Goal: Task Accomplishment & Management: Manage account settings

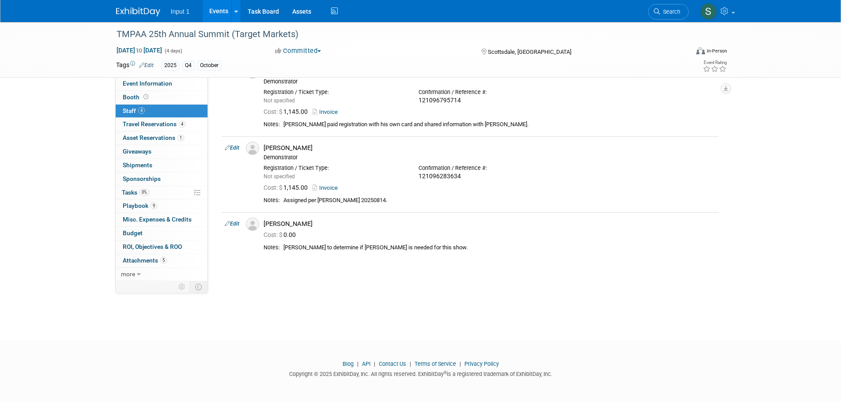
click at [218, 11] on link "Events" at bounding box center [219, 11] width 32 height 22
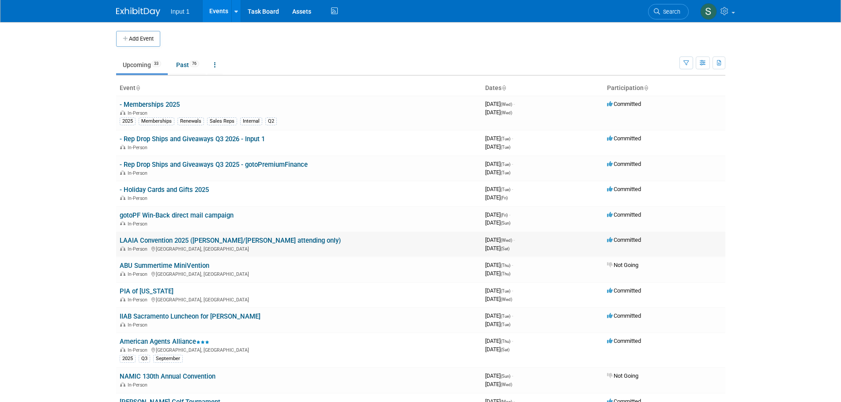
click at [203, 245] on td "LAAIA Convention 2025 ([PERSON_NAME]/[PERSON_NAME] attending only) In-Person [G…" at bounding box center [299, 244] width 366 height 25
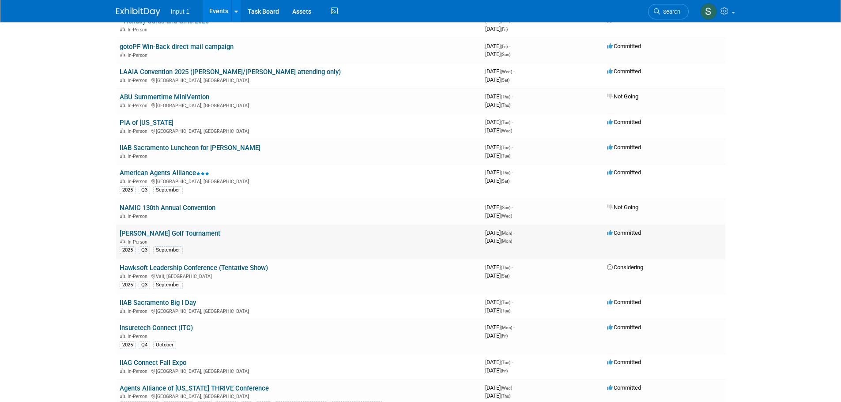
scroll to position [177, 0]
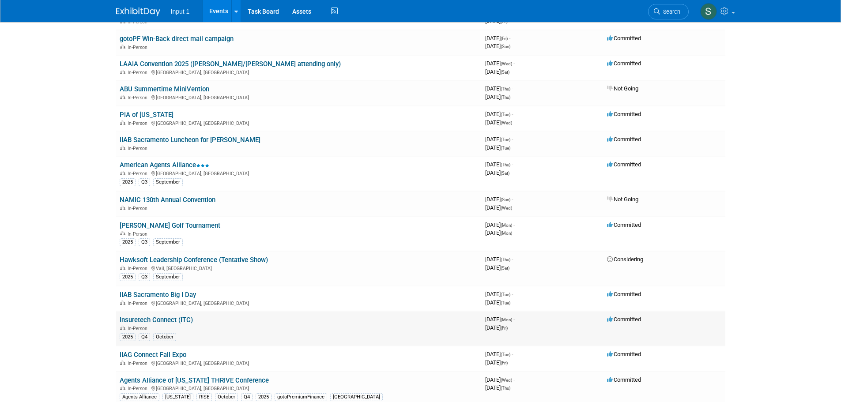
click at [171, 318] on link "Insuretech Connect (ITC)" at bounding box center [156, 320] width 73 height 8
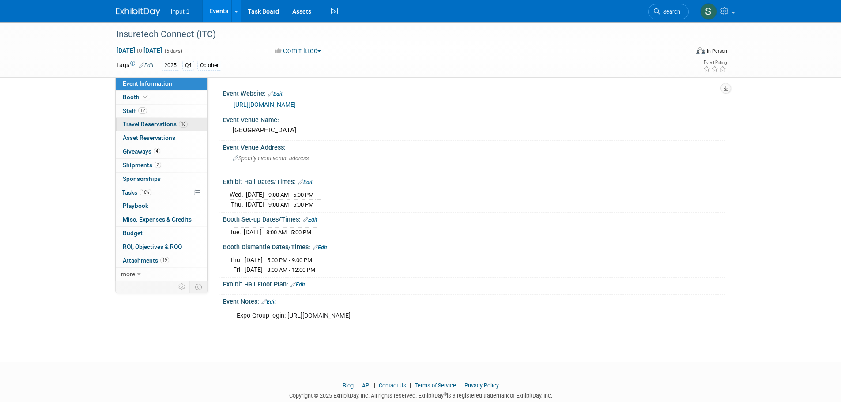
click at [166, 123] on span "Travel Reservations 16" at bounding box center [155, 124] width 65 height 7
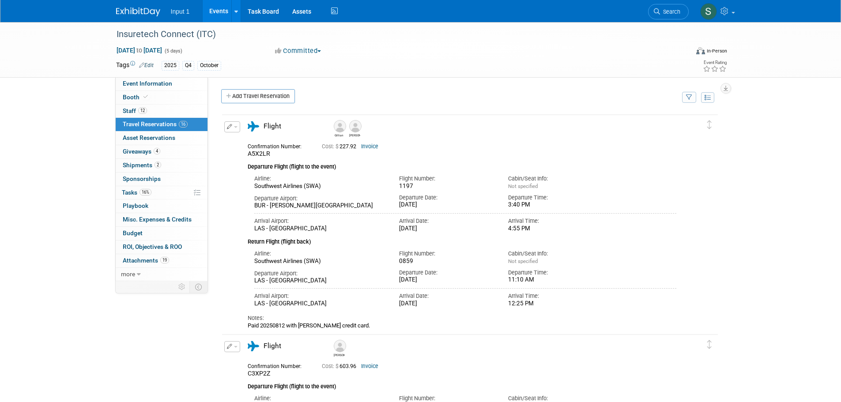
click at [691, 100] on icon "button" at bounding box center [689, 98] width 6 height 6
click at [623, 124] on select "-- Select Traveler -- All reservation with no one tagged [PERSON_NAME] [PERSON_…" at bounding box center [635, 124] width 110 height 12
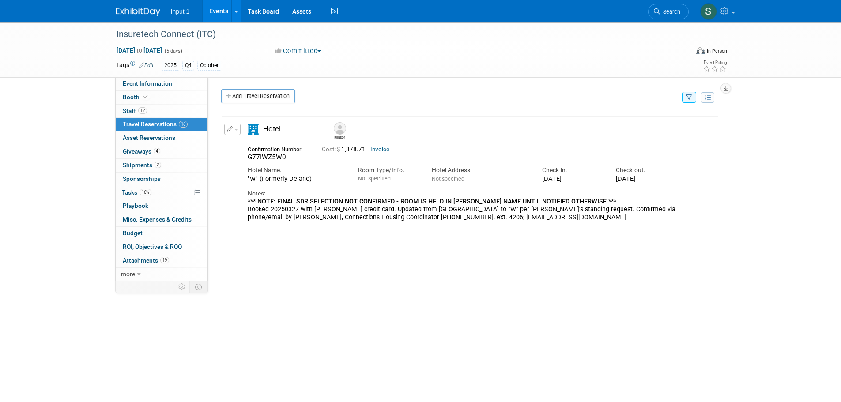
click at [235, 132] on button "button" at bounding box center [232, 129] width 16 height 11
click at [245, 147] on button "Edit Reservation" at bounding box center [262, 145] width 75 height 13
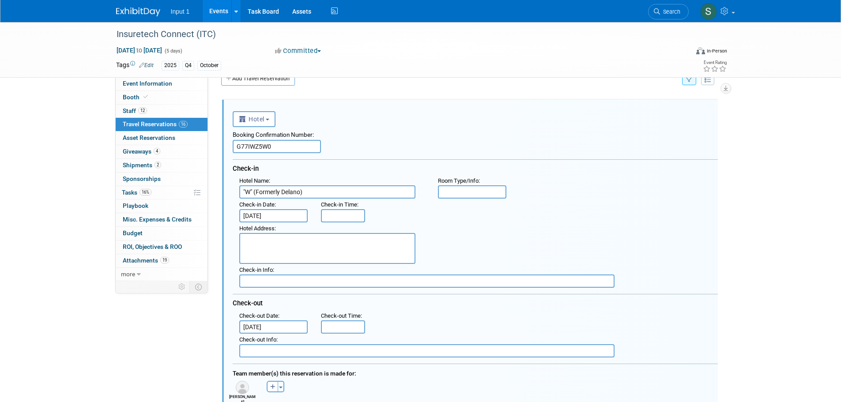
click at [280, 149] on input "G77IWZ5W0" at bounding box center [277, 146] width 88 height 13
drag, startPoint x: 284, startPoint y: 145, endPoint x: 111, endPoint y: 156, distance: 172.6
click at [111, 156] on div "Event Information Event Info Booth Booth 12 Staff 12 Staff 16 Travel Reservatio…" at bounding box center [421, 327] width 623 height 647
click at [721, 144] on div "<i class="fas fa-plane" style="padding: 6px 4px 6px 1px;"></i> Flight <i class=…" at bounding box center [470, 371] width 511 height 561
click at [383, 119] on div "<i class="fas fa-plane" style="padding: 6px 4px 6px 1px;"></i> Flight <i class=…" at bounding box center [475, 118] width 485 height 18
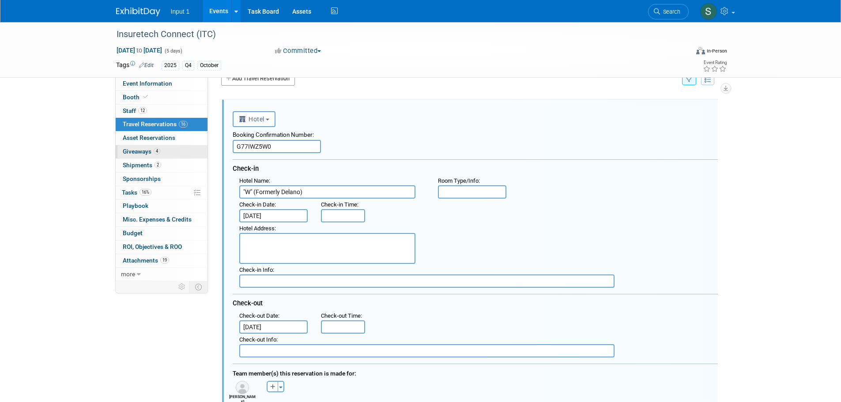
drag, startPoint x: 280, startPoint y: 149, endPoint x: 206, endPoint y: 153, distance: 73.8
click at [206, 153] on div "Event Information Event Info Booth Booth 12 Staff 12 Staff 16 Travel Reservatio…" at bounding box center [421, 327] width 623 height 647
click at [366, 106] on div "<i class="fas fa-plane" style="padding: 6px 4px 6px 1px;"></i> Flight <i class=…" at bounding box center [470, 373] width 496 height 547
click at [163, 125] on span "Travel Reservations 16" at bounding box center [155, 124] width 65 height 7
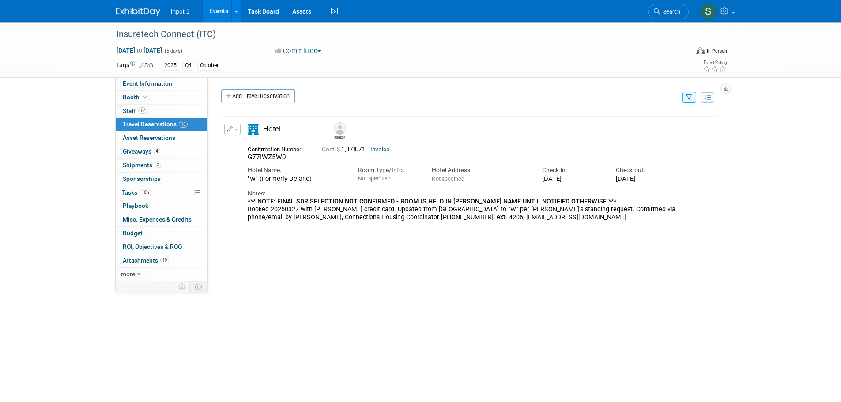
click at [276, 156] on span "G77IWZ5W0" at bounding box center [267, 157] width 38 height 8
click at [282, 159] on span "G77IWZ5W0" at bounding box center [267, 157] width 38 height 8
click at [237, 133] on button "button" at bounding box center [232, 129] width 16 height 11
click at [247, 148] on button "Edit Reservation" at bounding box center [262, 145] width 75 height 13
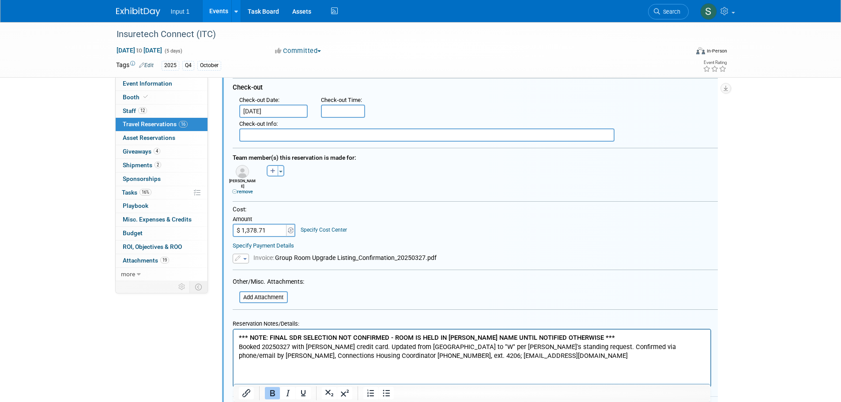
scroll to position [239, 0]
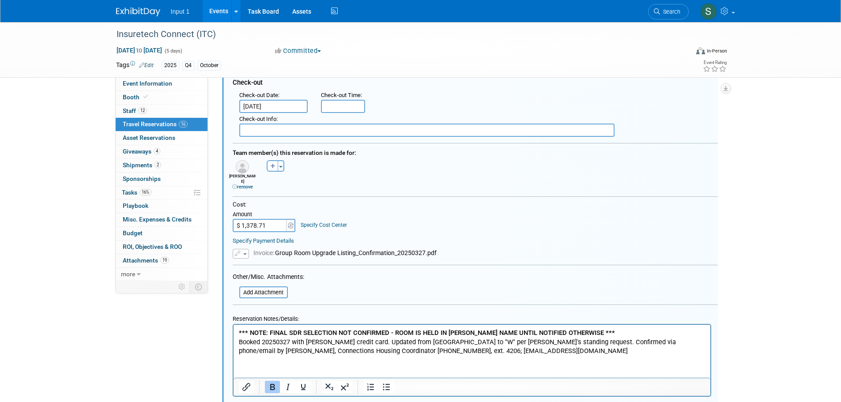
click at [246, 185] on link "remove" at bounding box center [242, 187] width 21 height 6
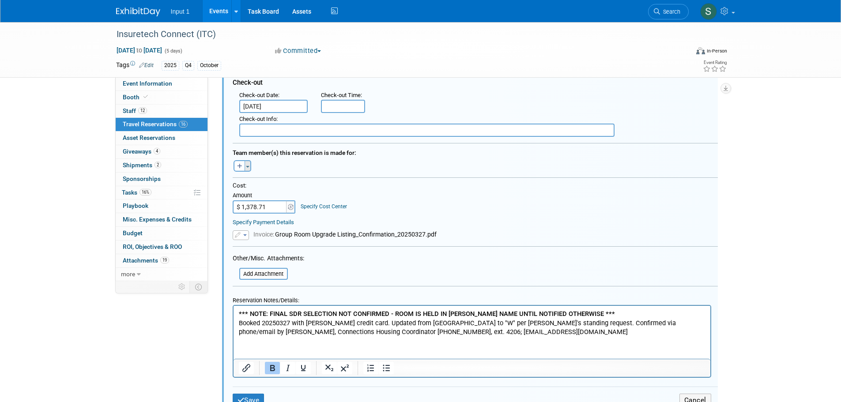
click at [250, 170] on button "Toggle Dropdown" at bounding box center [248, 165] width 7 height 11
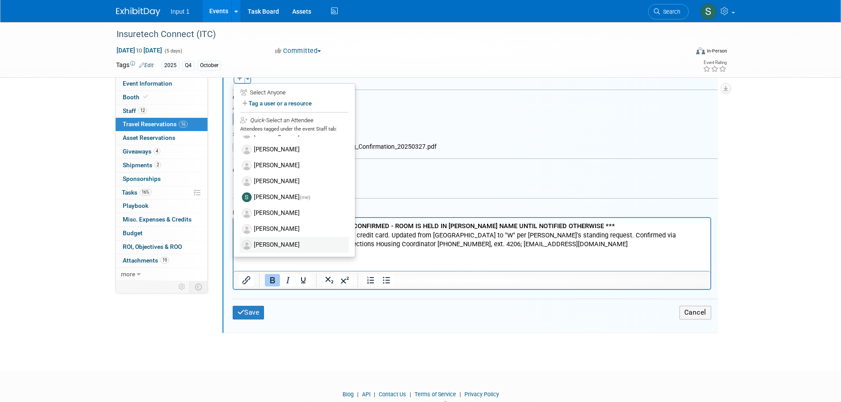
scroll to position [327, 0]
click at [280, 249] on label "[PERSON_NAME]" at bounding box center [294, 245] width 109 height 16
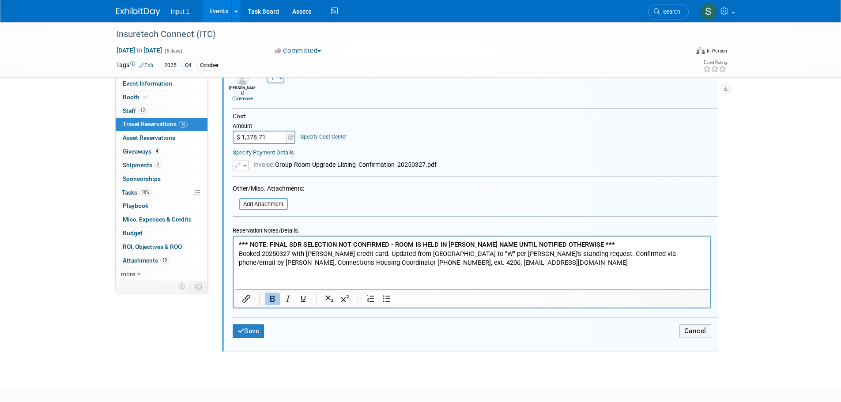
click at [399, 128] on div "Cost: Amount $ 1,378.71 Specify Cost Center Cost Center -- Not Specified --" at bounding box center [475, 128] width 485 height 31
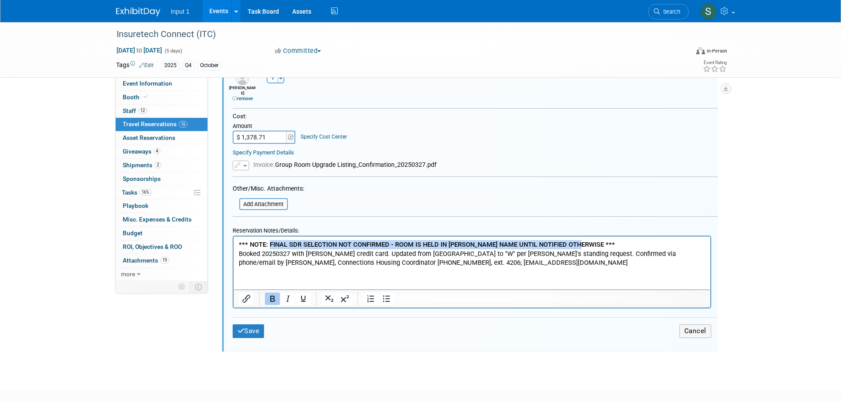
drag, startPoint x: 576, startPoint y: 243, endPoint x: 269, endPoint y: 245, distance: 307.4
click at [269, 245] on b "*** NOTE: FINAL SDR SELECTION NOT CONFIRMED - ROOM IS HELD IN [PERSON_NAME] NAM…" at bounding box center [427, 244] width 376 height 8
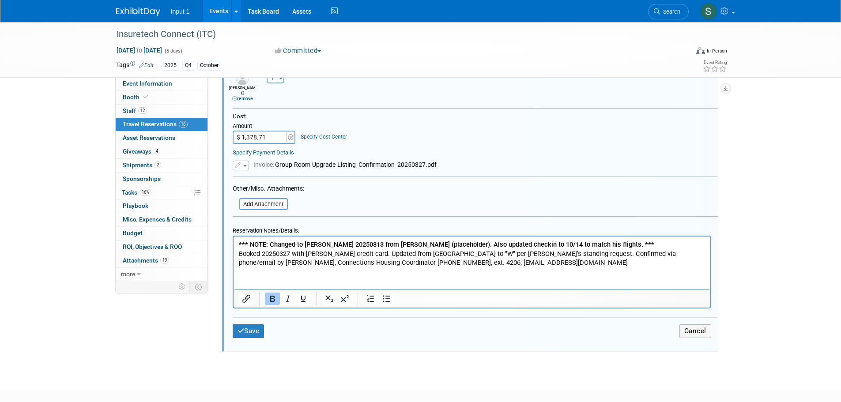
click at [270, 134] on input "$ 1,378.71" at bounding box center [260, 137] width 55 height 13
drag, startPoint x: 271, startPoint y: 132, endPoint x: 237, endPoint y: 135, distance: 34.6
click at [237, 135] on input "$ 1,378.71" at bounding box center [260, 137] width 55 height 13
type input "$ 1,062.50"
click at [427, 118] on div "Cost: Amount $ 1,062.50 Specify Cost Center Cost Center -- Not Specified --" at bounding box center [475, 128] width 485 height 31
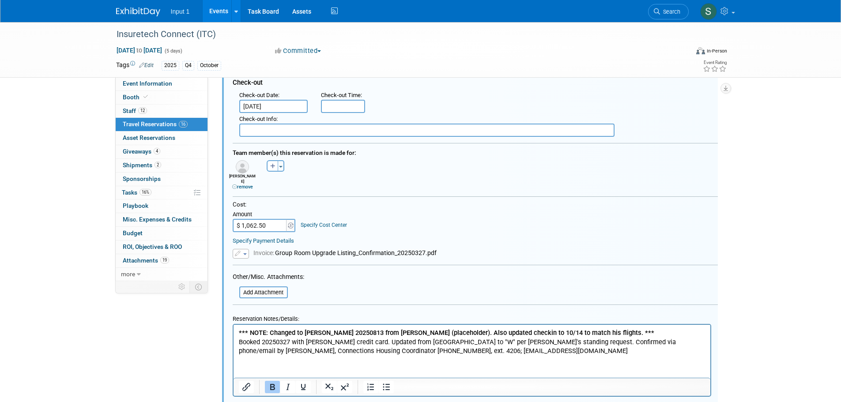
scroll to position [106, 0]
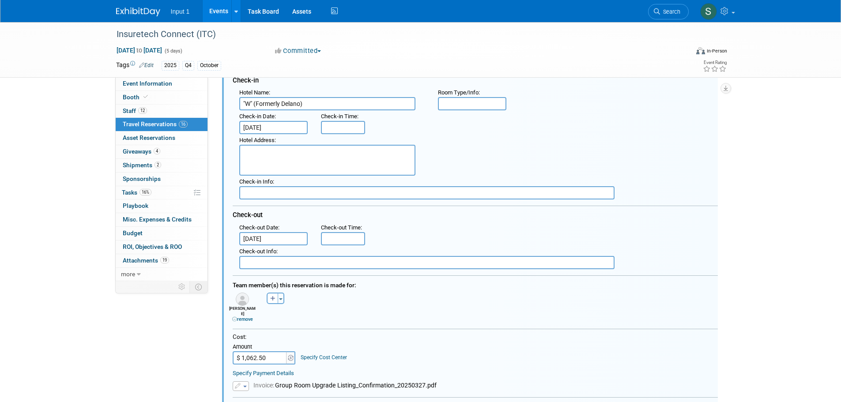
click at [271, 131] on input "[DATE]" at bounding box center [273, 127] width 69 height 13
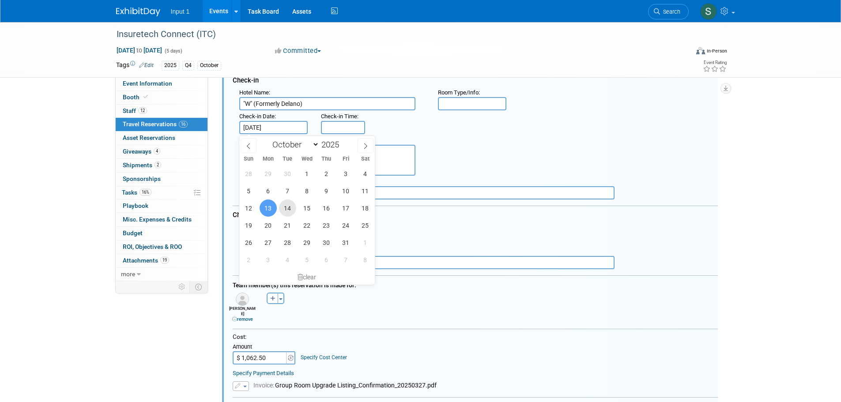
drag, startPoint x: 287, startPoint y: 207, endPoint x: 299, endPoint y: 204, distance: 11.9
click at [288, 207] on span "14" at bounding box center [287, 208] width 17 height 17
type input "[DATE]"
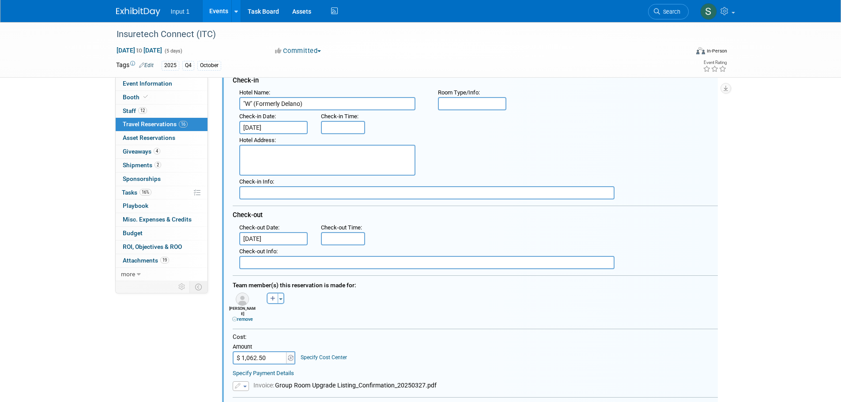
click at [632, 137] on div "Hotel Address :" at bounding box center [479, 155] width 492 height 42
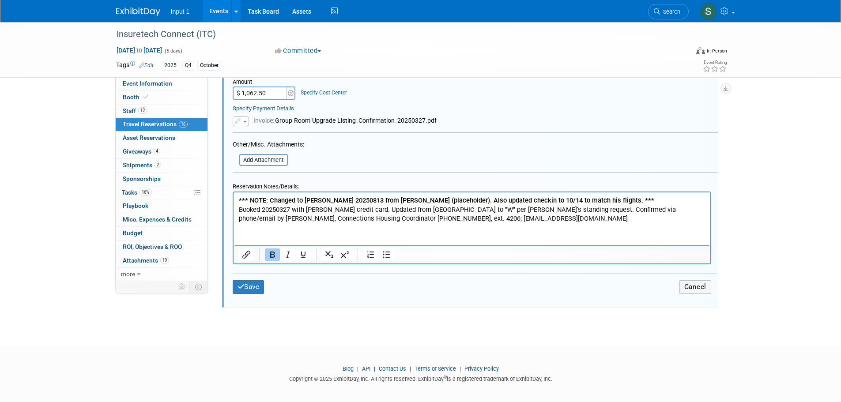
scroll to position [371, 0]
click at [253, 284] on button "Save" at bounding box center [249, 287] width 32 height 14
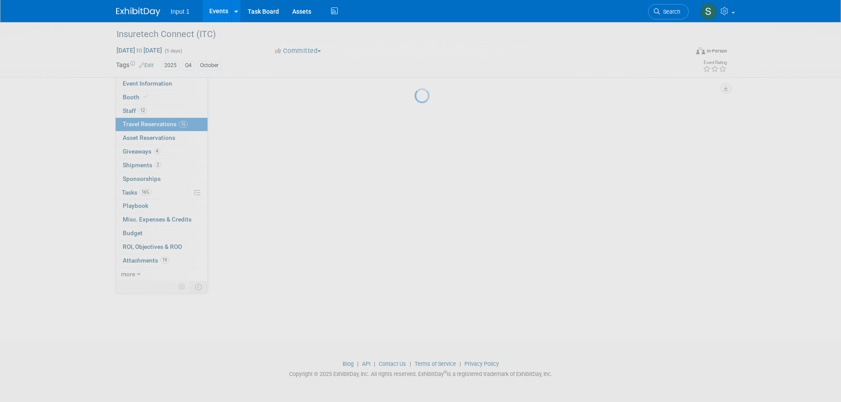
scroll to position [68, 0]
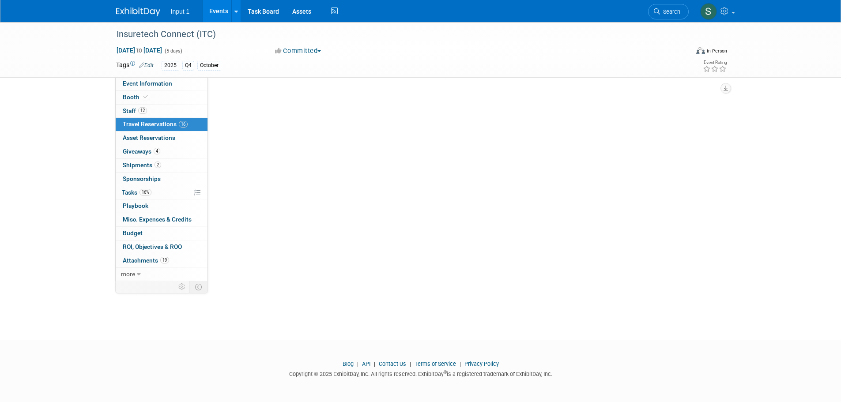
click at [145, 125] on span "Travel Reservations 16" at bounding box center [155, 124] width 65 height 7
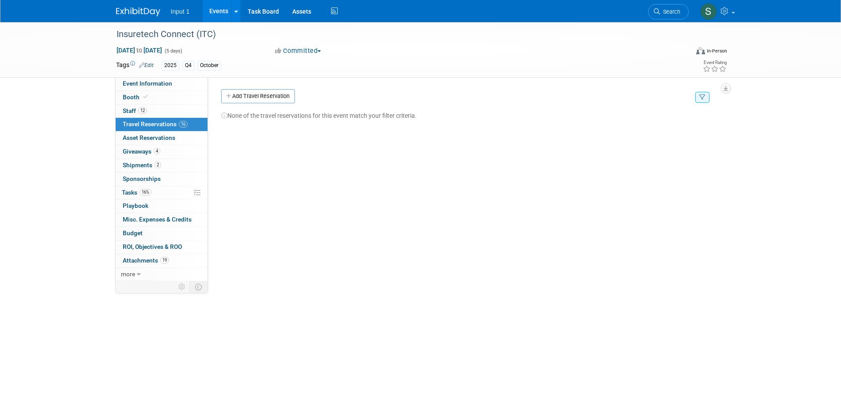
click at [707, 100] on button "button" at bounding box center [703, 97] width 14 height 11
click at [614, 128] on select "-- Select Traveler -- All reservation with no one tagged [PERSON_NAME] [PERSON_…" at bounding box center [648, 124] width 110 height 12
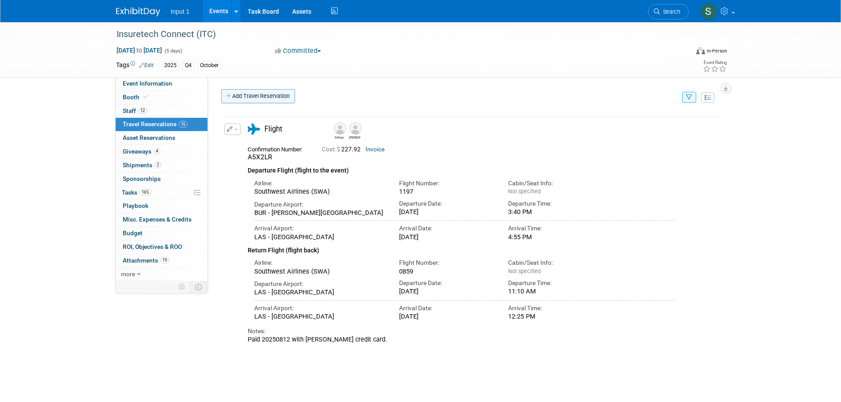
click at [270, 98] on link "Add Travel Reservation" at bounding box center [258, 96] width 74 height 14
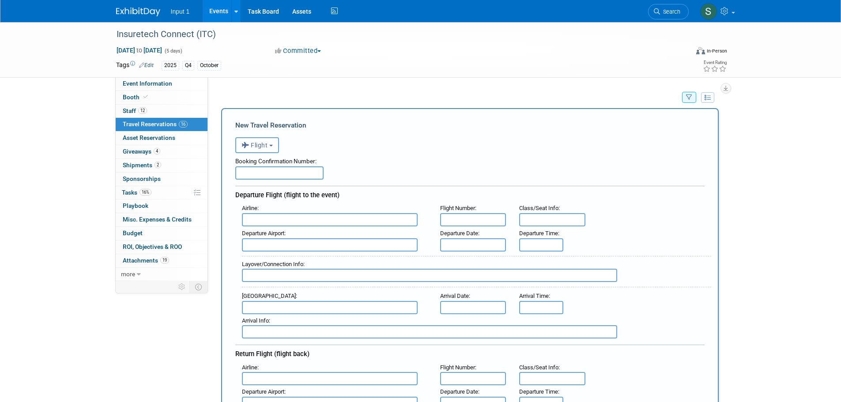
click at [265, 151] on button "Flight" at bounding box center [257, 145] width 44 height 16
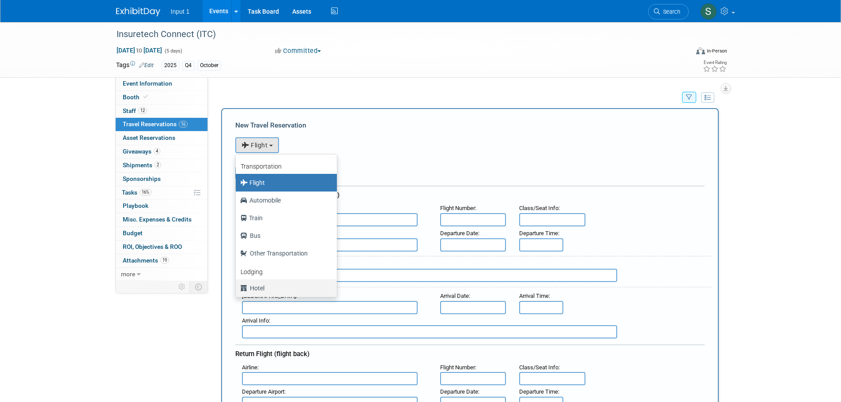
click at [252, 294] on label "Hotel" at bounding box center [284, 288] width 88 height 14
click at [237, 290] on input "Hotel" at bounding box center [234, 287] width 6 height 6
select select "6"
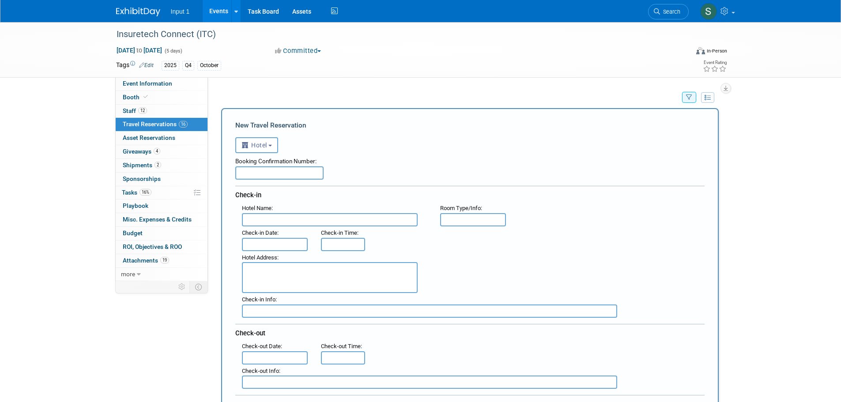
click at [258, 174] on input "text" at bounding box center [279, 173] width 88 height 13
type input "P0JRTECX"
type input "W by Mandalay Bay"
click at [254, 242] on input "text" at bounding box center [275, 244] width 66 height 13
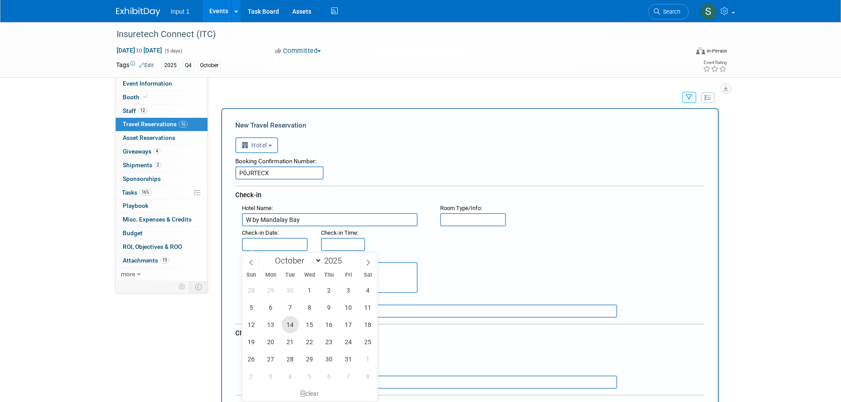
click at [286, 323] on span "14" at bounding box center [290, 324] width 17 height 17
type input "[DATE]"
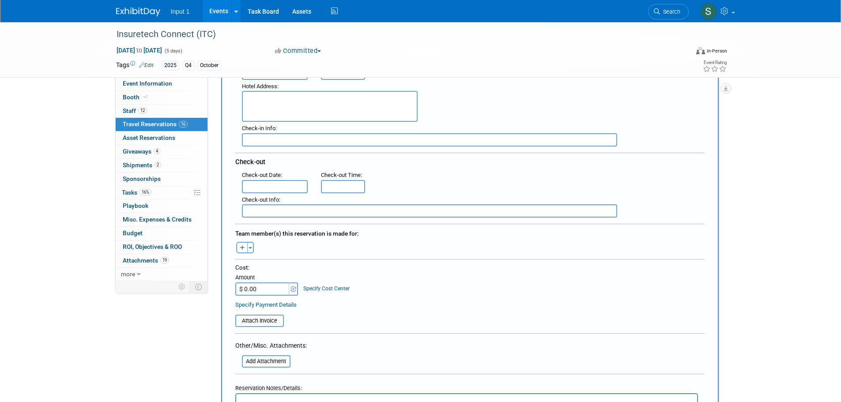
scroll to position [177, 0]
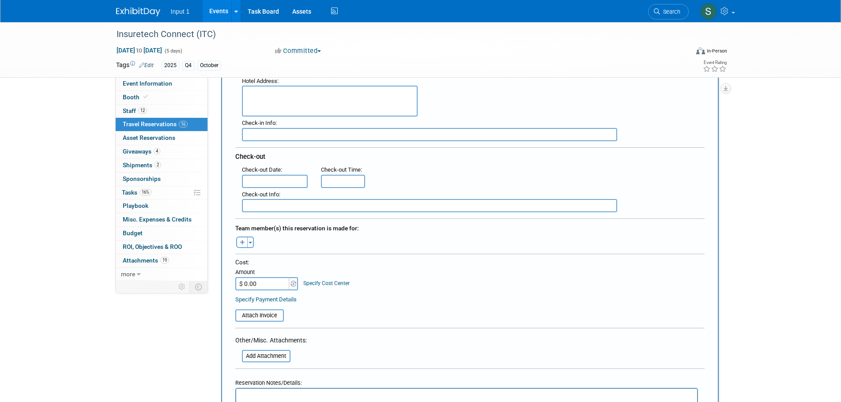
click at [257, 185] on input "text" at bounding box center [275, 181] width 66 height 13
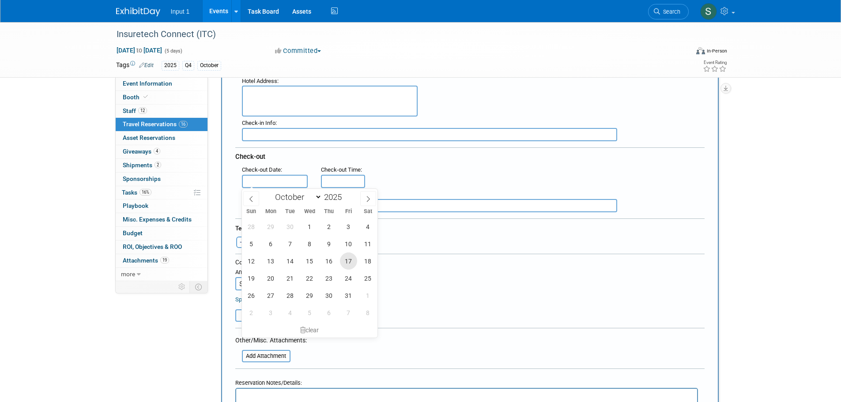
click at [350, 264] on span "17" at bounding box center [348, 261] width 17 height 17
type input "[DATE]"
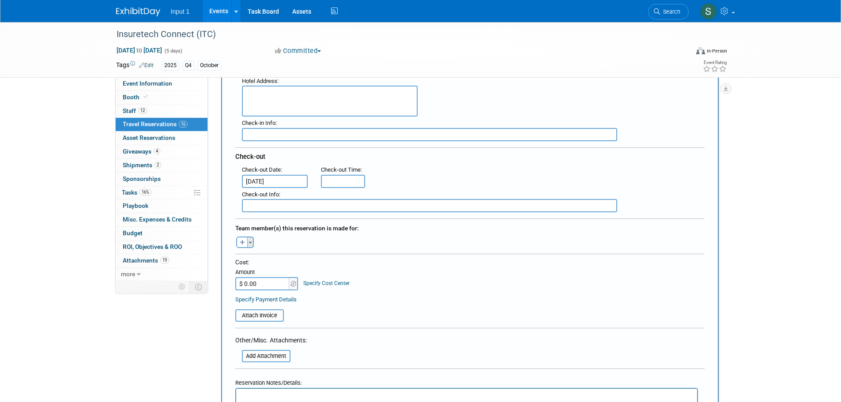
click at [251, 244] on button "Toggle Dropdown" at bounding box center [250, 242] width 7 height 11
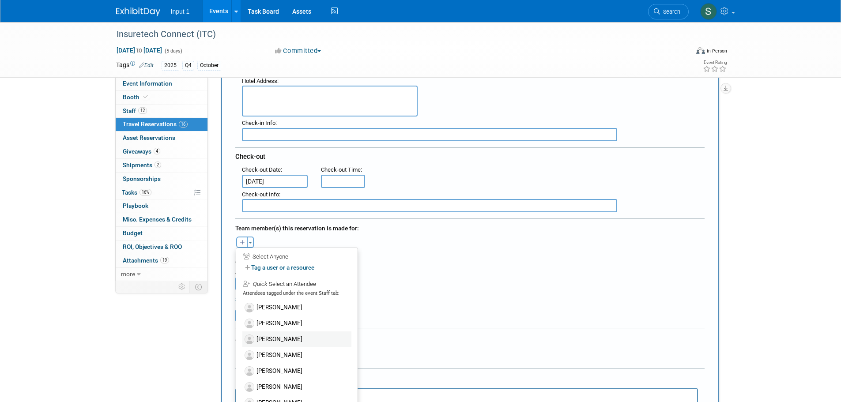
click at [278, 334] on label "[PERSON_NAME]" at bounding box center [296, 340] width 109 height 16
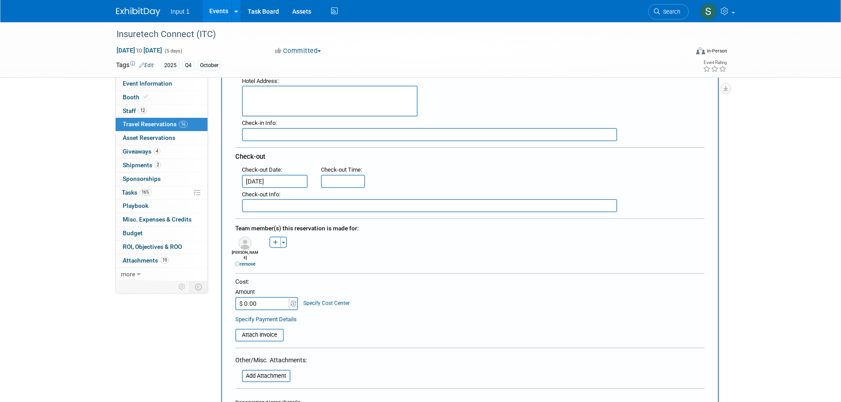
click at [245, 249] on img at bounding box center [245, 243] width 13 height 13
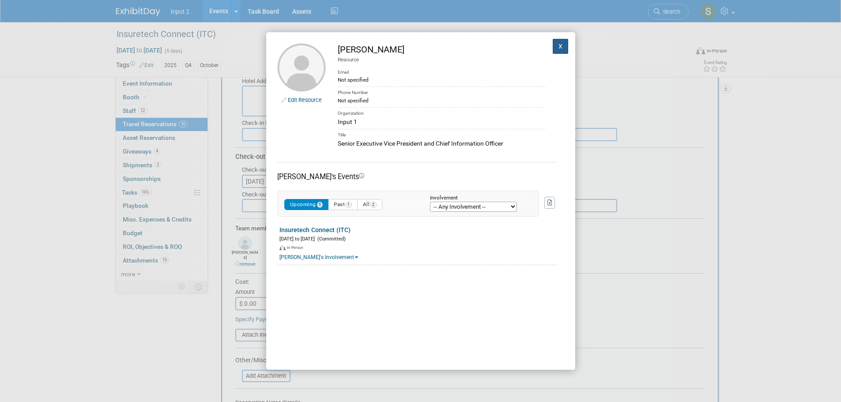
click at [553, 47] on button "X" at bounding box center [561, 46] width 16 height 15
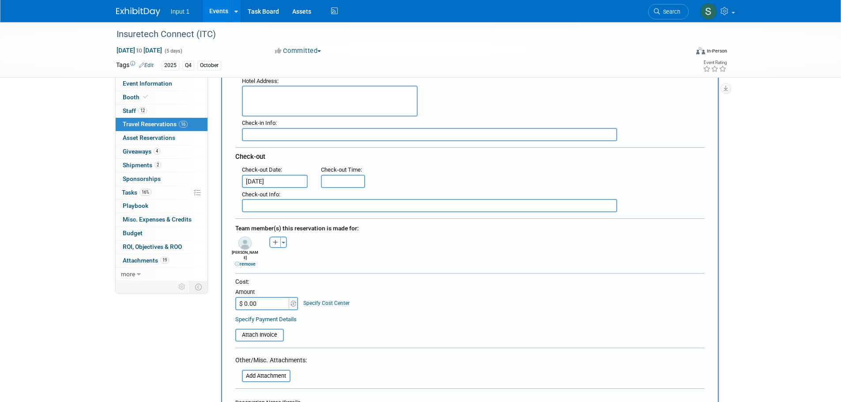
click at [254, 261] on div "remove" at bounding box center [245, 264] width 29 height 7
click at [253, 261] on link "remove" at bounding box center [245, 264] width 21 height 6
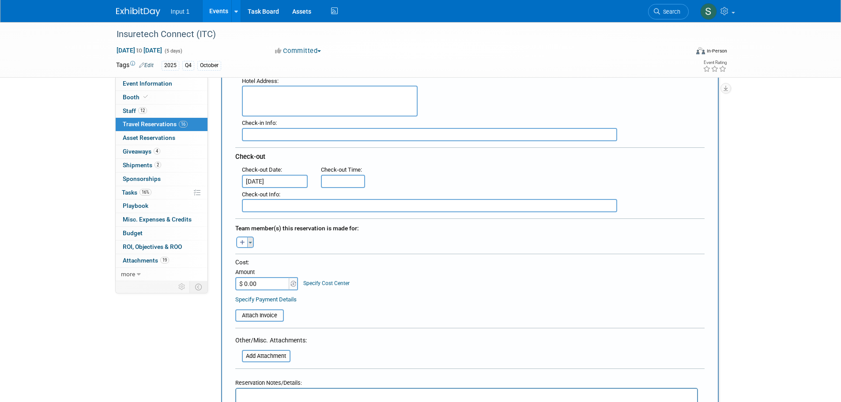
click at [250, 239] on button "Toggle Dropdown" at bounding box center [250, 242] width 7 height 11
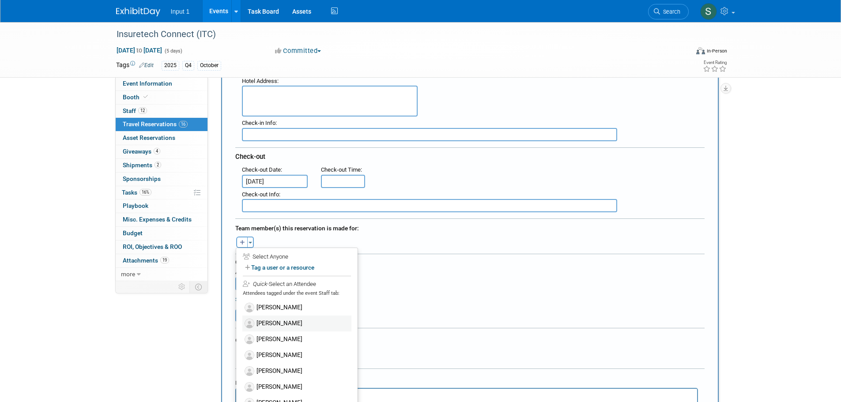
click at [274, 321] on label "[PERSON_NAME]" at bounding box center [296, 324] width 109 height 16
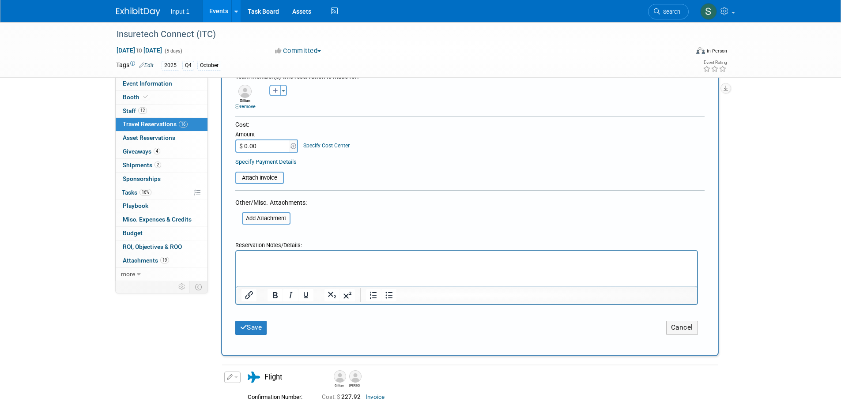
scroll to position [353, 0]
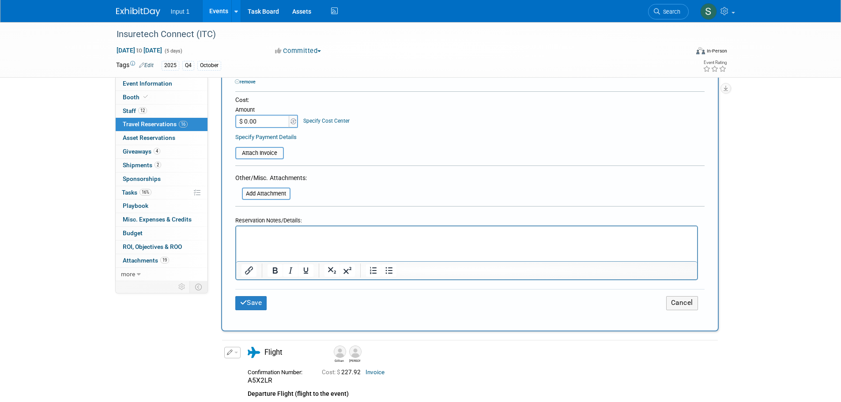
click at [269, 121] on input "$ 0.00" at bounding box center [262, 121] width 55 height 13
type input "$ 1,062.38"
click at [272, 239] on html at bounding box center [466, 233] width 461 height 13
click at [242, 232] on p "Confirmed with [PERSON_NAME] that [PERSON_NAME] is going to the show." at bounding box center [466, 234] width 451 height 9
drag, startPoint x: 432, startPoint y: 231, endPoint x: 467, endPoint y: 466, distance: 237.1
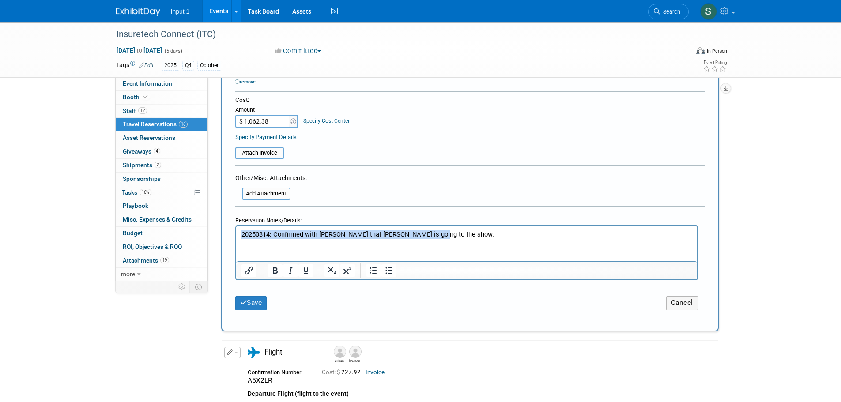
click at [236, 239] on html "20250814: Confirmed with [PERSON_NAME] that [PERSON_NAME] is going to the show." at bounding box center [466, 233] width 461 height 13
click at [471, 234] on p "20250814: Confirmed with [PERSON_NAME] that [PERSON_NAME] is going to the show." at bounding box center [466, 234] width 451 height 9
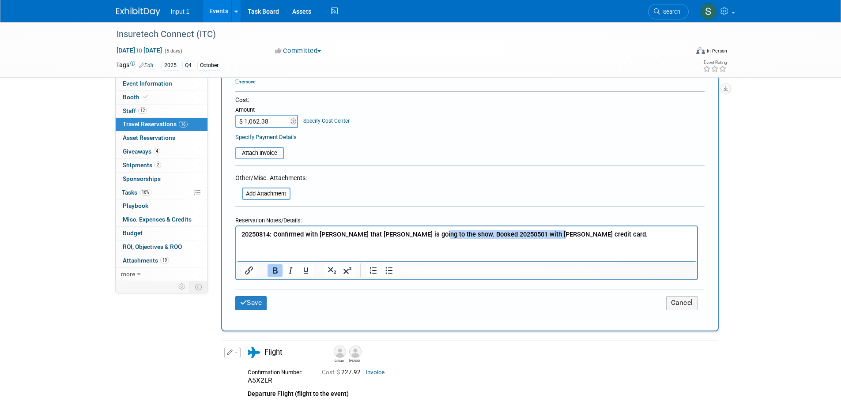
click at [429, 235] on b "20250814: Confirmed with [PERSON_NAME] that [PERSON_NAME] is going to the show.…" at bounding box center [444, 235] width 406 height 8
click at [275, 272] on icon "Bold" at bounding box center [275, 270] width 11 height 11
click at [564, 239] on html "20250814: Confirmed with [PERSON_NAME] that [PERSON_NAME] is going to the show.…" at bounding box center [466, 233] width 461 height 13
click at [427, 235] on p "20250814: Confirmed with [PERSON_NAME] that [PERSON_NAME] is going to the show.…" at bounding box center [466, 234] width 451 height 9
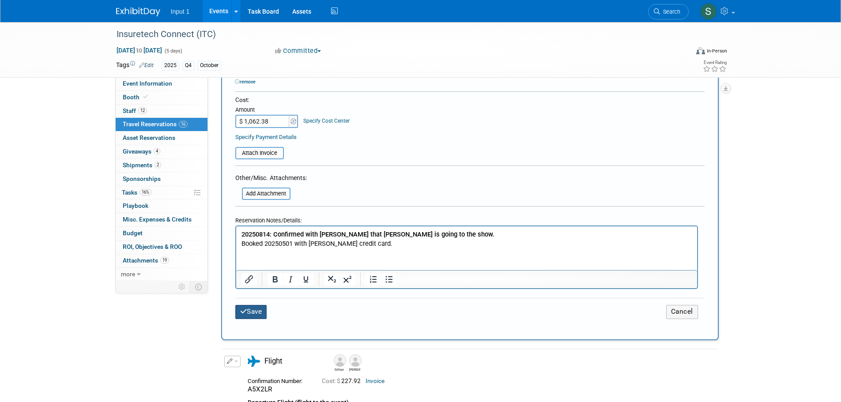
drag, startPoint x: 257, startPoint y: 311, endPoint x: 365, endPoint y: 315, distance: 108.3
click at [258, 311] on button "Save" at bounding box center [251, 312] width 32 height 14
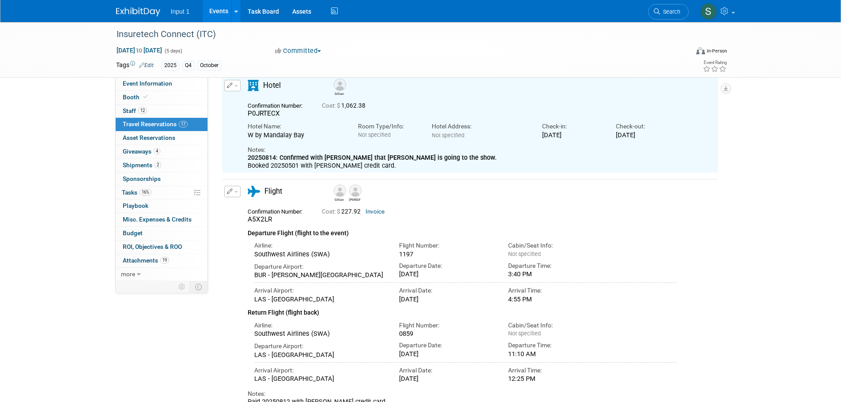
scroll to position [0, 0]
